Goal: Information Seeking & Learning: Learn about a topic

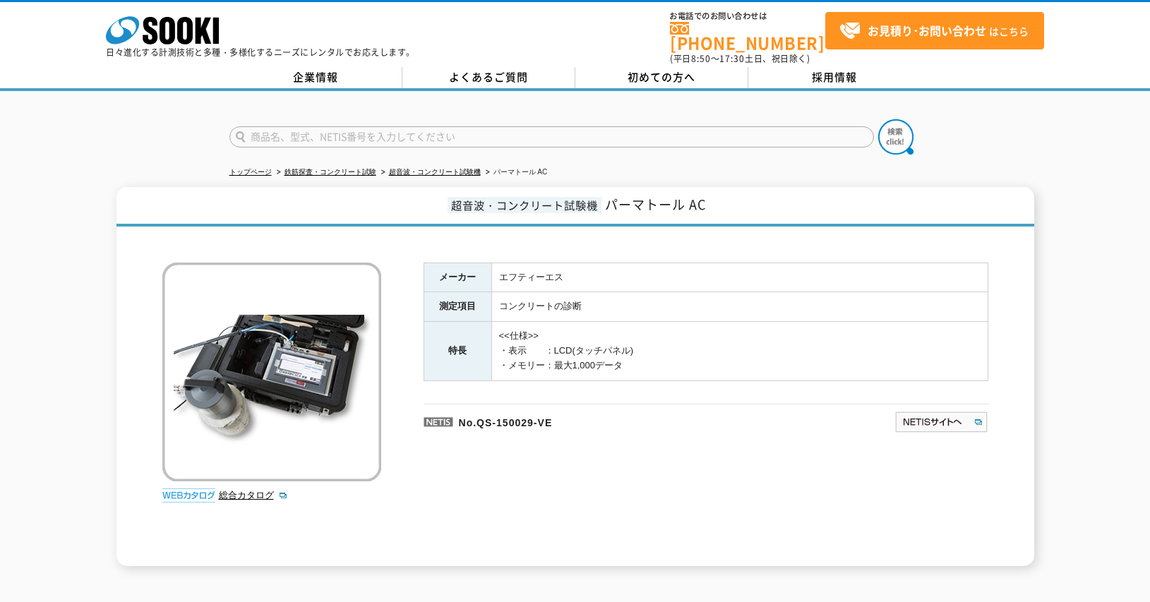
drag, startPoint x: 134, startPoint y: 252, endPoint x: 142, endPoint y: 249, distance: 8.3
click at [134, 252] on div "超音波・コンクリート試験機 パーマトール AC 総合カタログ メーカー エフティーエス 測定項目 コンクリートの診断 特長 <<仕様>> ・表示　　：LCD(…" at bounding box center [575, 376] width 918 height 379
click at [923, 411] on img at bounding box center [941, 422] width 94 height 23
drag, startPoint x: 607, startPoint y: 195, endPoint x: 719, endPoint y: 195, distance: 112.2
click at [719, 195] on h1 "超音波・コンクリート試験機 パーマトール AC" at bounding box center [575, 207] width 918 height 40
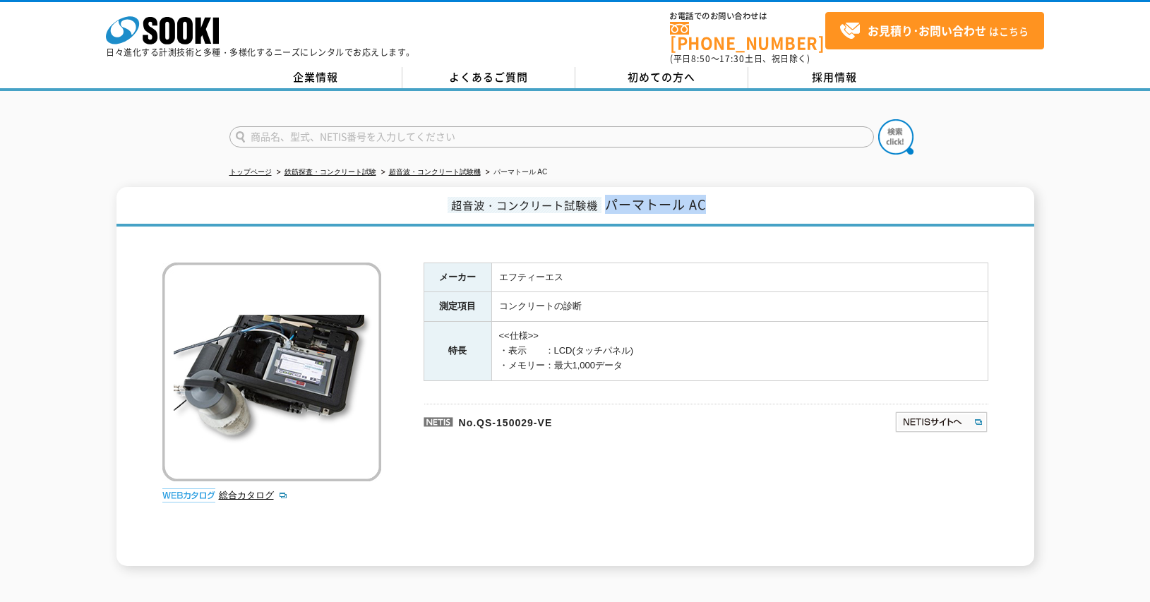
copy span "パーマトール AC"
click at [262, 492] on link "総合カタログ" at bounding box center [253, 495] width 69 height 11
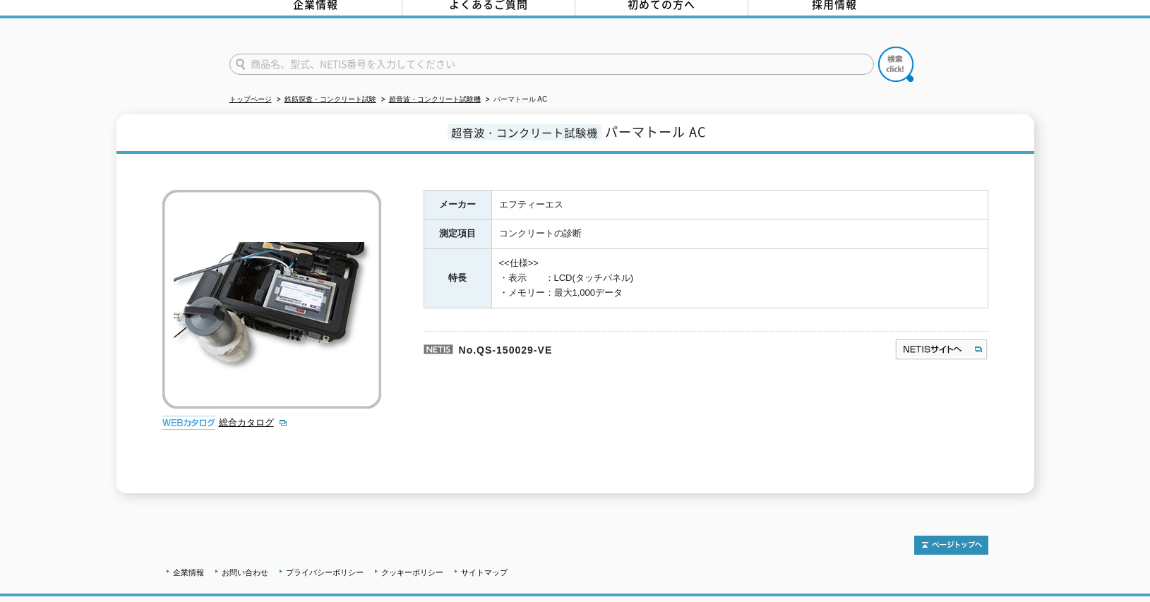
scroll to position [38, 0]
